Goal: Task Accomplishment & Management: Use online tool/utility

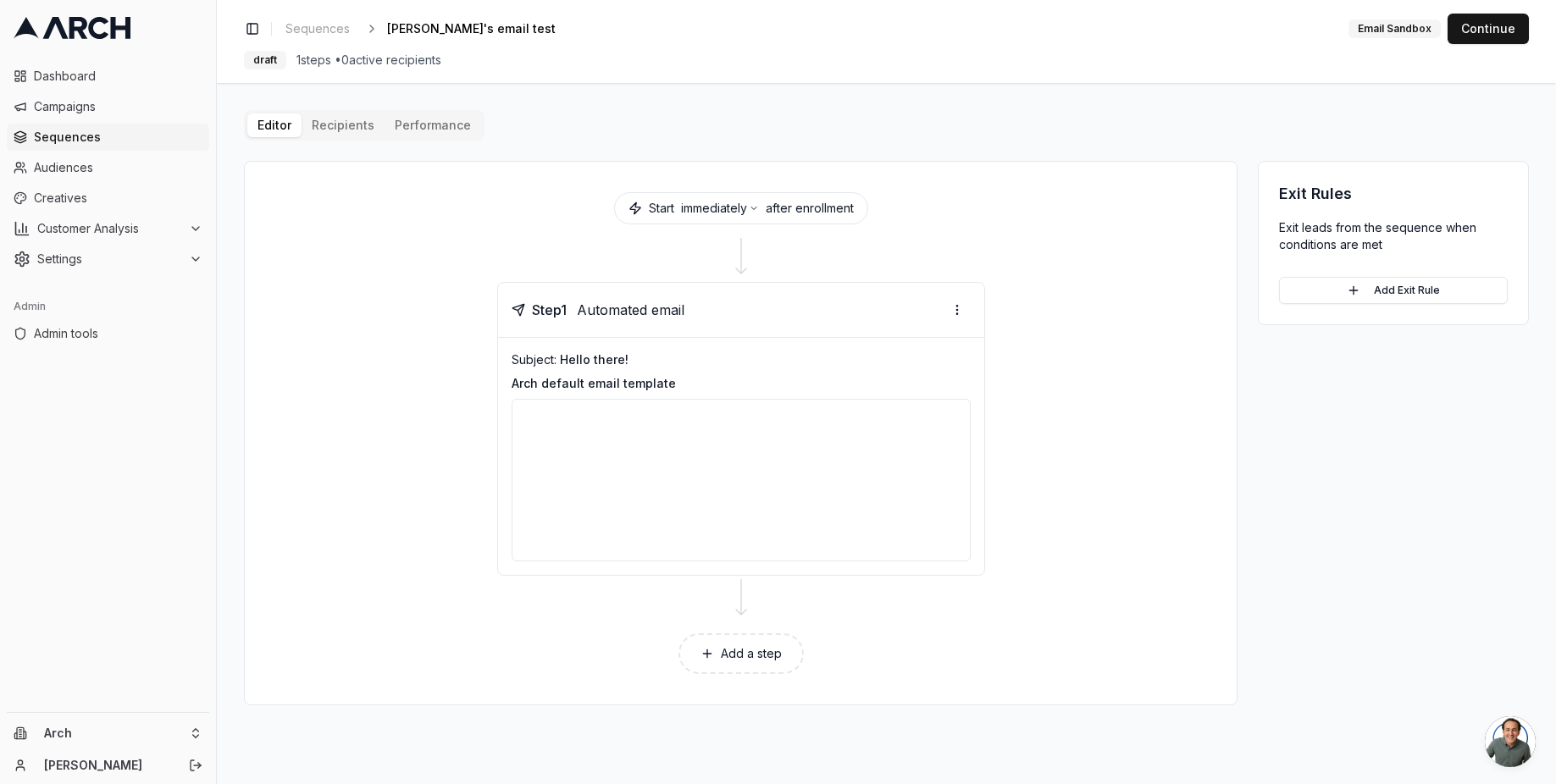
click at [424, 117] on button "Performance" at bounding box center [433, 126] width 96 height 24
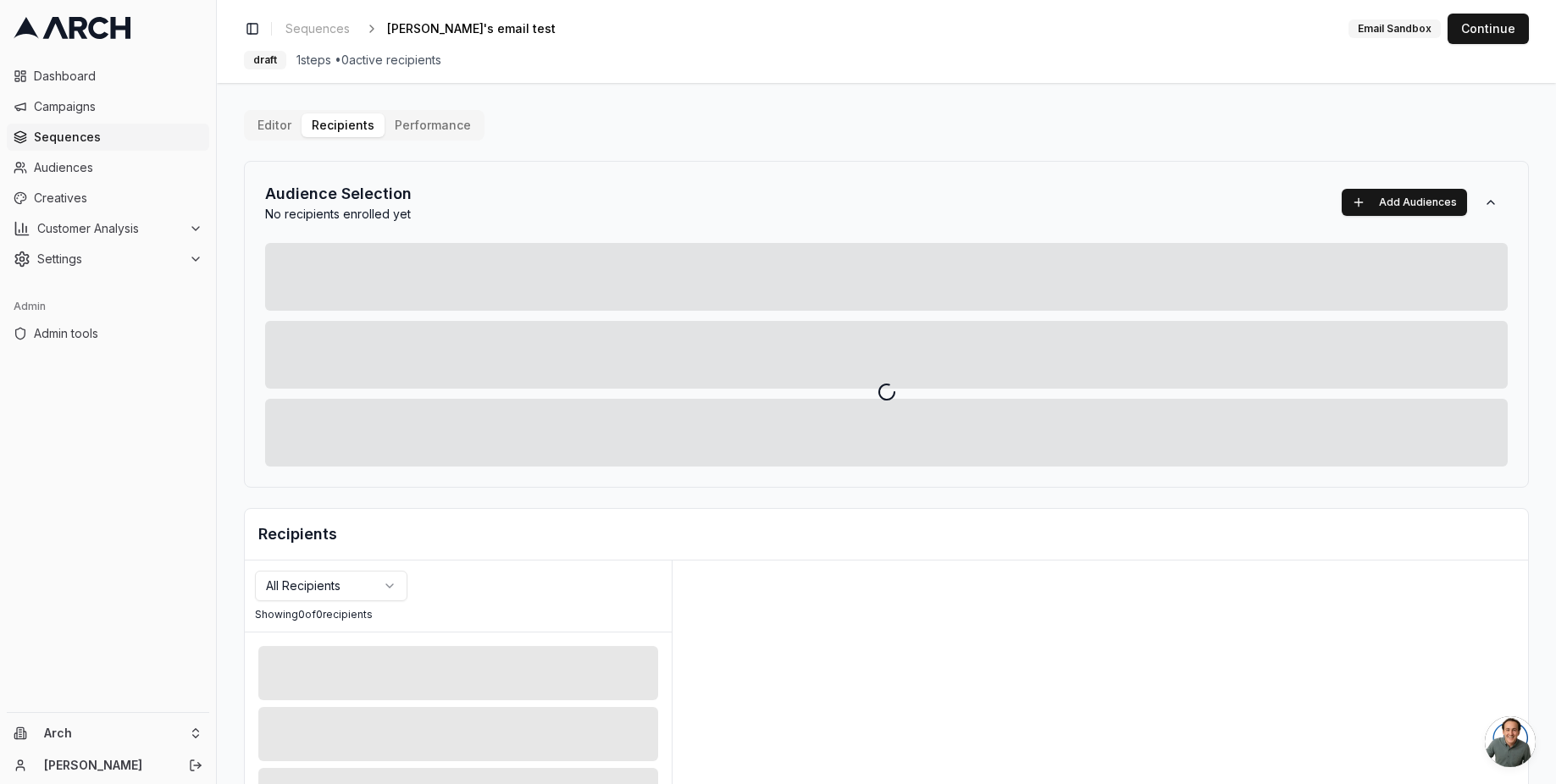
click at [349, 129] on div "Editor Recipients Performance Audience Selection No recipients enrolled yet Add…" at bounding box center [886, 589] width 1285 height 960
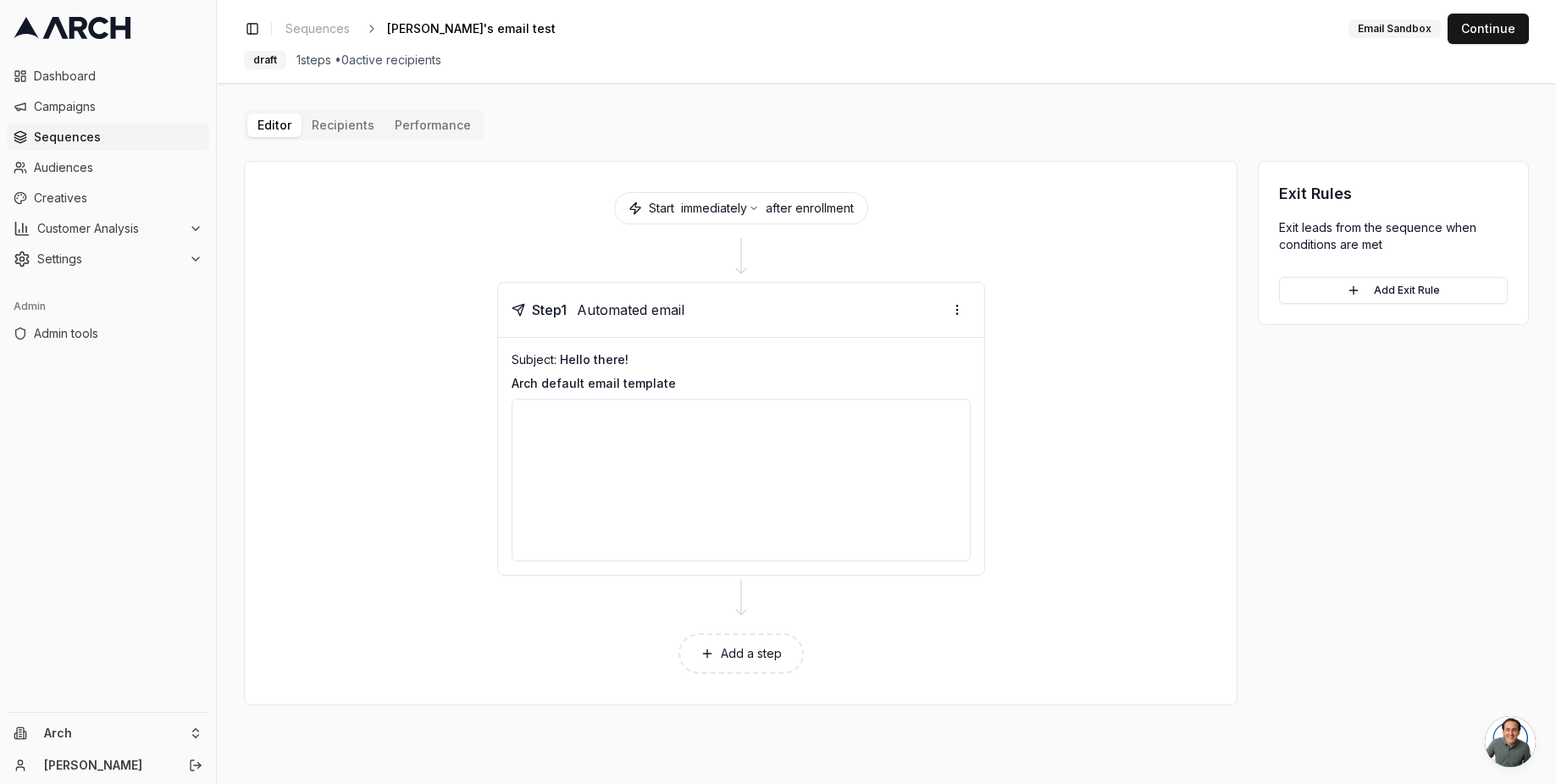
click at [903, 77] on div "Toggle Sidebar Sequences [PERSON_NAME]'s email test Edit Email Sandbox Continue…" at bounding box center [886, 41] width 1339 height 83
click at [868, 118] on div "Editor Recipients Performance Start immediately after enrollment Step 1 Automat…" at bounding box center [886, 407] width 1285 height 596
